Goal: Communication & Community: Participate in discussion

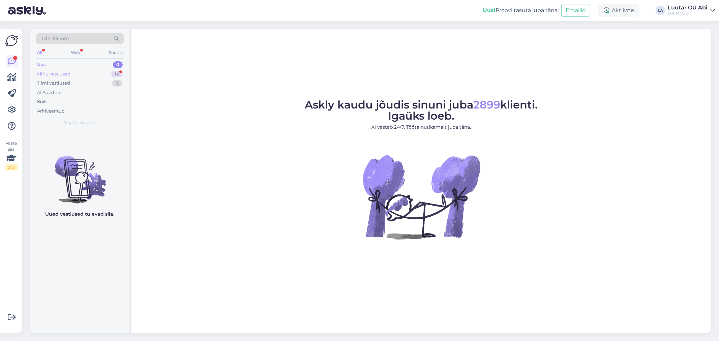
click at [76, 71] on div "Minu vestlused 14" at bounding box center [80, 73] width 88 height 9
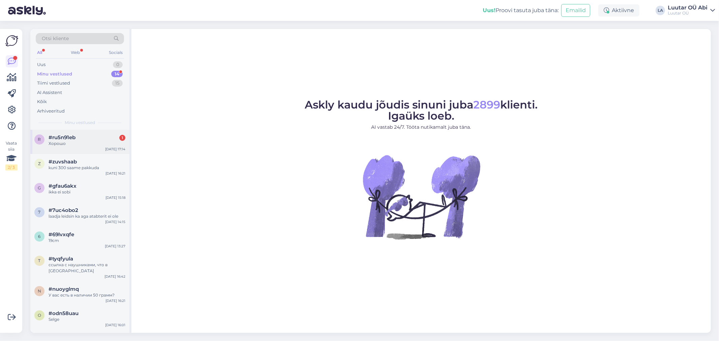
click at [88, 140] on div "#ru5n91eb 1" at bounding box center [87, 138] width 77 height 6
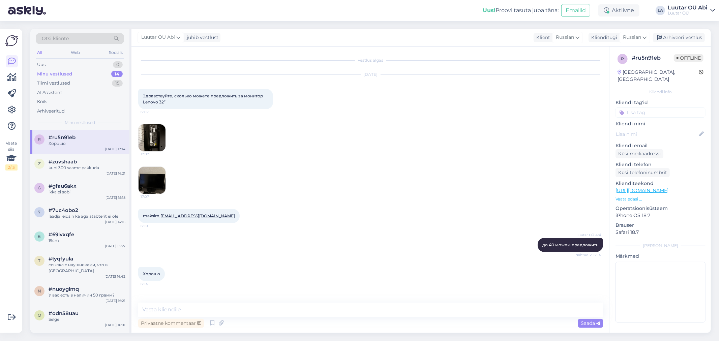
click at [88, 73] on div "Minu vestlused 14" at bounding box center [80, 73] width 88 height 9
click at [87, 79] on div "Tiimi vestlused 15" at bounding box center [80, 83] width 88 height 9
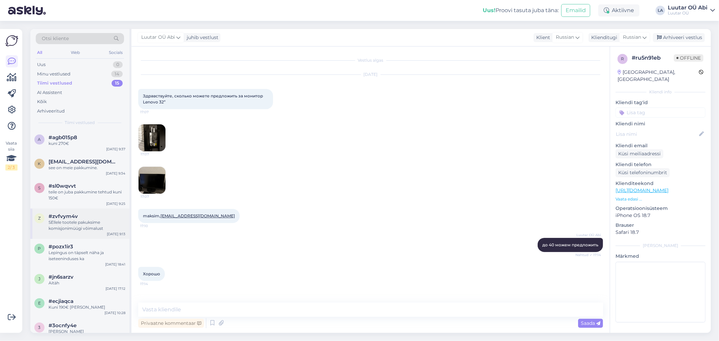
click at [97, 230] on div "SEllele tootele pakuksime komisjonimüügi võimalust" at bounding box center [87, 225] width 77 height 12
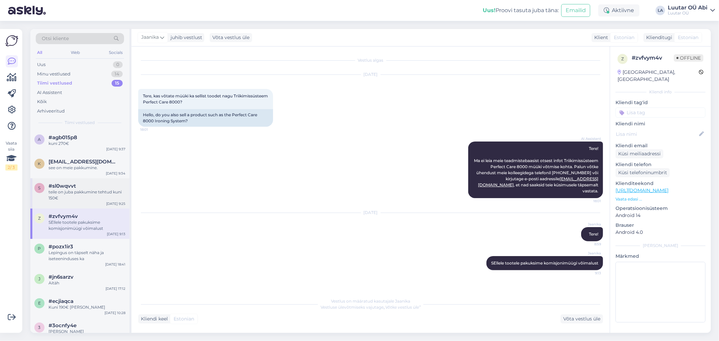
click at [65, 179] on div "s #sl0wqvvt teile on juba pakkumine tehtud kuni 150€ [DATE] 9:25" at bounding box center [79, 193] width 99 height 30
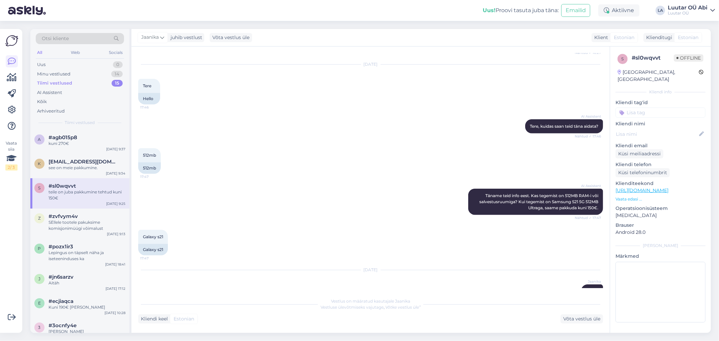
scroll to position [403, 0]
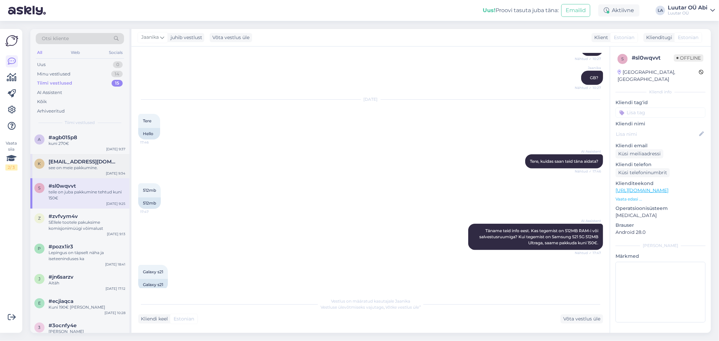
click at [71, 170] on div "see on meie pakkumine." at bounding box center [87, 168] width 77 height 6
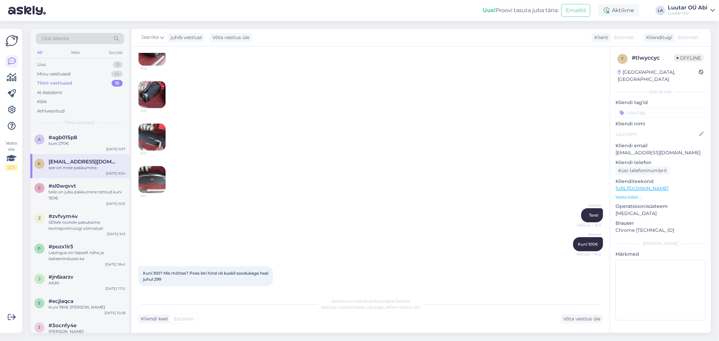
scroll to position [432, 0]
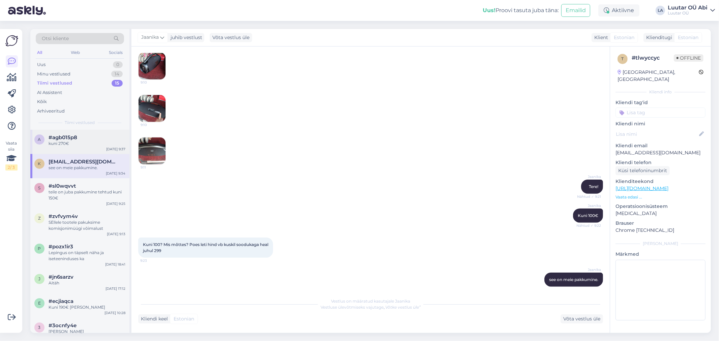
click at [59, 142] on div "kuni 270€" at bounding box center [87, 144] width 77 height 6
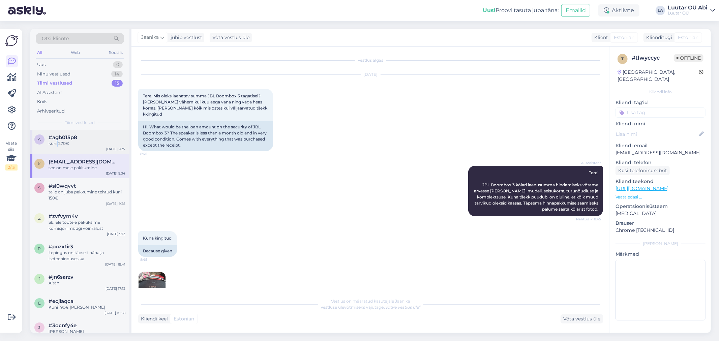
scroll to position [18, 0]
